Goal: Check status: Check status

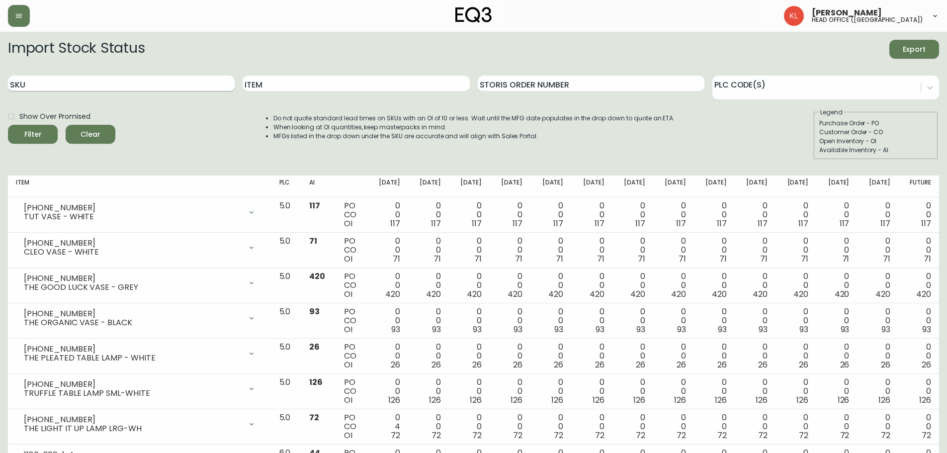
click at [126, 86] on input "SKU" at bounding box center [121, 84] width 227 height 16
paste input "3020-801-0-B"
type input "3020-801-0-B"
click at [8, 125] on button "Filter" at bounding box center [33, 134] width 50 height 19
